Goal: Task Accomplishment & Management: Use online tool/utility

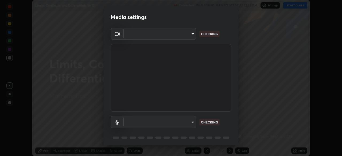
scroll to position [19, 0]
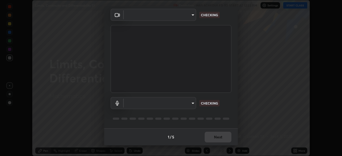
type input "85d16ec95aa84cac57c58139e5cfc4bfb0706547449b22b2f8fda69051d4463f"
click at [185, 103] on body "Erase all Limits, Continuity and Differentiability 13 Recording WAS SCHEDULED T…" at bounding box center [171, 78] width 342 height 156
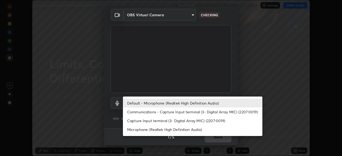
click at [182, 130] on li "Microphone (Realtek High Definition Audio)" at bounding box center [192, 129] width 139 height 9
type input "9d4408a90a760b4a8fb8b140e125e28eb8d2e680e785984b6402020b8f06267f"
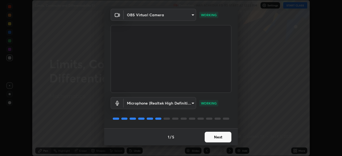
click at [215, 137] on button "Next" at bounding box center [218, 137] width 27 height 11
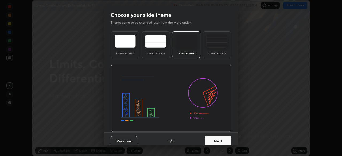
click at [218, 138] on button "Next" at bounding box center [218, 141] width 27 height 11
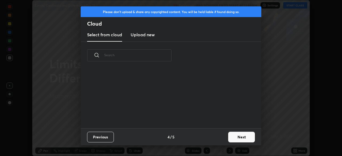
click at [235, 137] on button "Next" at bounding box center [241, 137] width 27 height 11
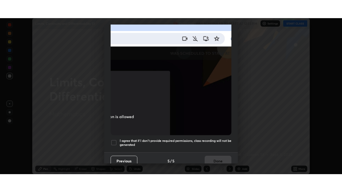
scroll to position [127, 0]
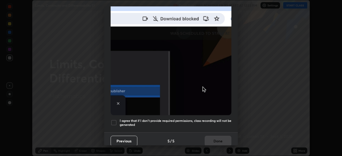
click at [213, 123] on h5 "I agree that if I don't provide required permissions, class recording will not …" at bounding box center [176, 123] width 112 height 8
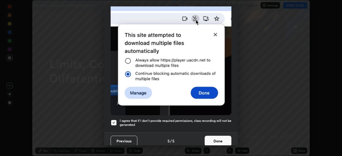
click at [217, 138] on button "Done" at bounding box center [218, 141] width 27 height 11
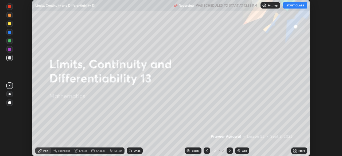
click at [294, 5] on button "START CLASS" at bounding box center [295, 5] width 24 height 6
click at [295, 151] on icon at bounding box center [295, 151] width 4 height 4
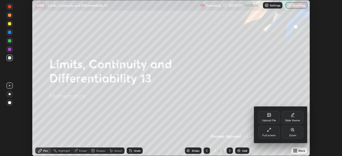
click at [268, 133] on div "Full screen" at bounding box center [268, 132] width 21 height 13
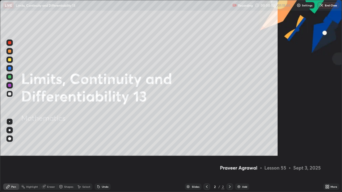
scroll to position [192, 342]
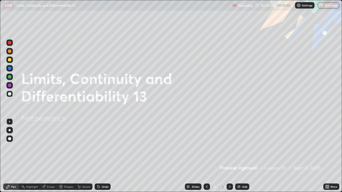
click at [238, 156] on img at bounding box center [239, 187] width 4 height 4
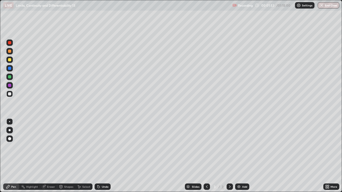
click at [11, 61] on div at bounding box center [9, 59] width 3 height 3
click at [238, 156] on img at bounding box center [239, 187] width 4 height 4
click at [10, 93] on div at bounding box center [9, 93] width 3 height 3
click at [238, 156] on img at bounding box center [239, 187] width 4 height 4
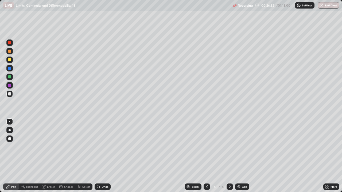
click at [239, 156] on img at bounding box center [239, 187] width 4 height 4
click at [208, 156] on div at bounding box center [206, 187] width 6 height 6
click at [230, 156] on icon at bounding box center [229, 187] width 4 height 4
click at [240, 156] on img at bounding box center [239, 187] width 4 height 4
click at [99, 156] on icon at bounding box center [98, 187] width 4 height 4
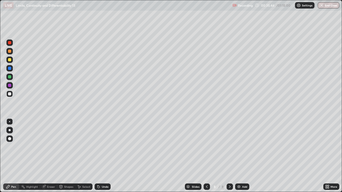
click at [98, 156] on icon at bounding box center [98, 187] width 2 height 2
click at [100, 156] on icon at bounding box center [98, 187] width 4 height 4
click at [100, 156] on div "Undo" at bounding box center [103, 187] width 16 height 6
click at [102, 156] on div "Undo" at bounding box center [105, 187] width 7 height 3
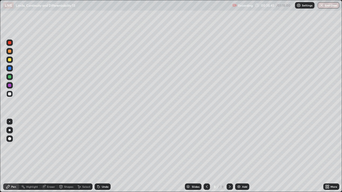
click at [102, 156] on div "Undo" at bounding box center [105, 187] width 7 height 3
click at [100, 156] on div "Undo" at bounding box center [103, 187] width 16 height 6
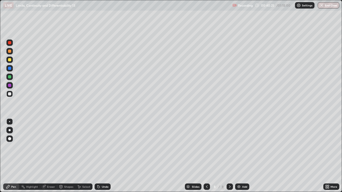
click at [206, 156] on icon at bounding box center [207, 187] width 2 height 3
click at [229, 156] on icon at bounding box center [229, 187] width 4 height 4
click at [237, 156] on img at bounding box center [239, 187] width 4 height 4
click at [103, 156] on div "Undo" at bounding box center [105, 187] width 7 height 3
click at [102, 156] on div "Undo" at bounding box center [105, 187] width 7 height 3
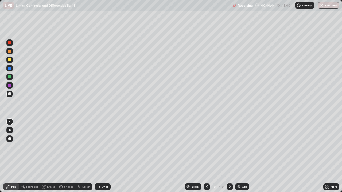
click at [103, 156] on div "Undo" at bounding box center [105, 187] width 7 height 3
click at [102, 156] on div "Undo" at bounding box center [105, 187] width 7 height 3
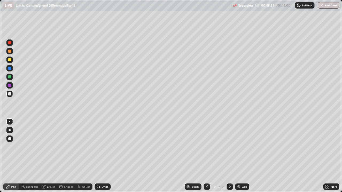
click at [102, 156] on div "Undo" at bounding box center [105, 187] width 7 height 3
click at [104, 156] on div "Undo" at bounding box center [105, 187] width 7 height 3
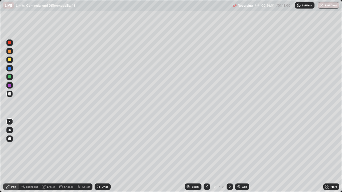
click at [105, 156] on div "Undo" at bounding box center [103, 187] width 16 height 6
click at [239, 156] on img at bounding box center [239, 187] width 4 height 4
click at [10, 60] on div at bounding box center [9, 59] width 3 height 3
click at [10, 77] on div at bounding box center [9, 76] width 3 height 3
click at [10, 51] on div at bounding box center [9, 51] width 3 height 3
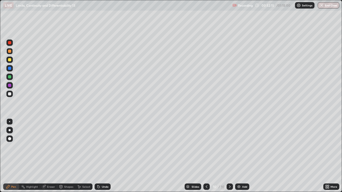
click at [11, 94] on div at bounding box center [9, 93] width 3 height 3
click at [237, 156] on img at bounding box center [239, 187] width 4 height 4
click at [10, 60] on div at bounding box center [9, 59] width 3 height 3
click at [11, 77] on div at bounding box center [9, 76] width 3 height 3
click at [103, 156] on div "Undo" at bounding box center [105, 187] width 7 height 3
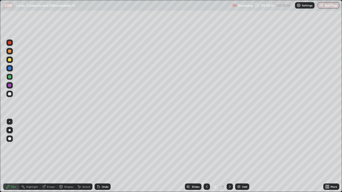
click at [11, 60] on div at bounding box center [9, 59] width 3 height 3
click at [11, 77] on div at bounding box center [9, 76] width 3 height 3
click at [10, 50] on div at bounding box center [9, 51] width 3 height 3
click at [105, 156] on div "Undo" at bounding box center [105, 187] width 7 height 3
click at [103, 156] on div "Undo" at bounding box center [103, 187] width 16 height 6
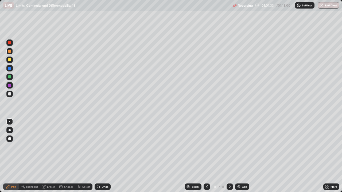
click at [10, 94] on div at bounding box center [9, 93] width 3 height 3
click at [238, 156] on img at bounding box center [239, 187] width 4 height 4
click at [9, 61] on div at bounding box center [9, 59] width 3 height 3
click at [10, 77] on div at bounding box center [9, 76] width 3 height 3
click at [11, 52] on div at bounding box center [9, 51] width 3 height 3
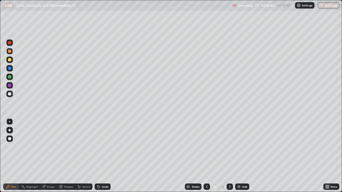
click at [100, 156] on icon at bounding box center [98, 187] width 4 height 4
click at [99, 156] on icon at bounding box center [98, 187] width 2 height 2
click at [98, 156] on icon at bounding box center [98, 187] width 2 height 2
click at [100, 156] on div "Undo" at bounding box center [103, 187] width 16 height 6
click at [98, 156] on icon at bounding box center [98, 187] width 2 height 2
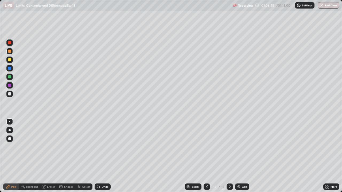
click at [99, 156] on icon at bounding box center [98, 187] width 2 height 2
click at [100, 156] on icon at bounding box center [98, 187] width 4 height 4
click at [99, 156] on icon at bounding box center [98, 187] width 4 height 4
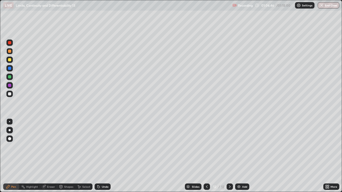
click at [99, 156] on icon at bounding box center [98, 187] width 4 height 4
click at [100, 156] on icon at bounding box center [98, 187] width 4 height 4
click at [100, 156] on div "Undo" at bounding box center [103, 187] width 16 height 6
click at [101, 156] on div "Undo" at bounding box center [103, 187] width 16 height 6
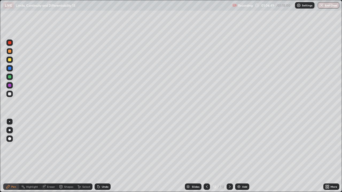
click at [99, 156] on icon at bounding box center [98, 187] width 4 height 4
click at [97, 156] on icon at bounding box center [97, 186] width 1 height 1
click at [97, 156] on div "Undo" at bounding box center [103, 187] width 16 height 6
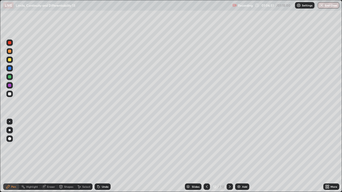
click at [97, 156] on div "Undo" at bounding box center [103, 187] width 16 height 6
click at [98, 156] on div "Undo" at bounding box center [103, 187] width 16 height 6
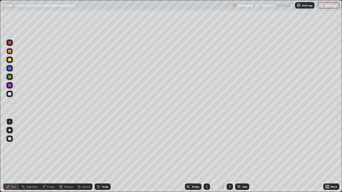
click at [98, 156] on div "Undo" at bounding box center [101, 187] width 18 height 11
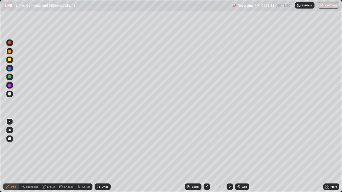
click at [98, 156] on div "Undo" at bounding box center [101, 187] width 18 height 11
click at [99, 156] on icon at bounding box center [98, 187] width 4 height 4
click at [97, 156] on icon at bounding box center [97, 186] width 1 height 1
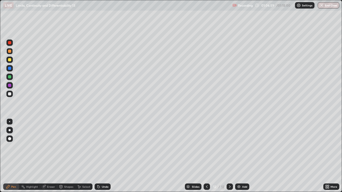
click at [11, 76] on div at bounding box center [9, 76] width 3 height 3
click at [11, 61] on div at bounding box center [9, 59] width 3 height 3
click at [11, 51] on div at bounding box center [9, 51] width 6 height 6
click at [328, 7] on button "End Class" at bounding box center [328, 5] width 22 height 6
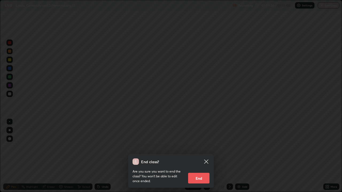
click at [199, 156] on button "End" at bounding box center [198, 178] width 21 height 11
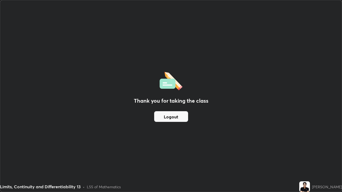
click at [170, 117] on button "Logout" at bounding box center [171, 116] width 34 height 11
